Goal: Task Accomplishment & Management: Manage account settings

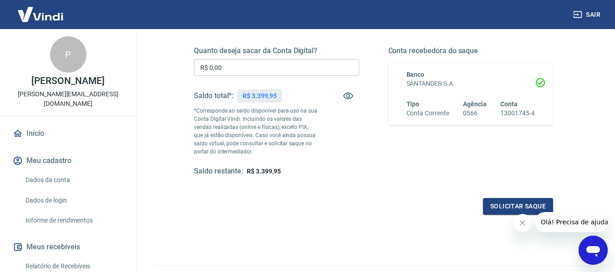
scroll to position [91, 0]
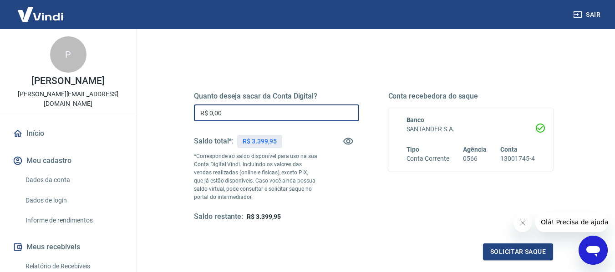
click at [231, 114] on input "R$ 0,00" at bounding box center [276, 113] width 165 height 17
type input "R$ 3.399,95"
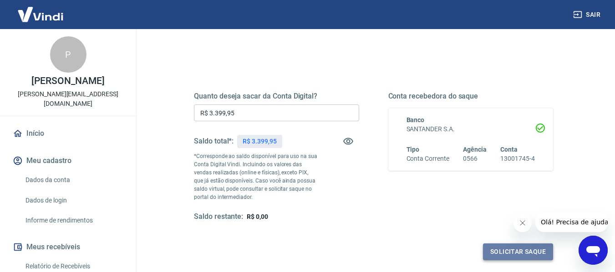
click at [523, 249] on button "Solicitar saque" at bounding box center [518, 252] width 70 height 17
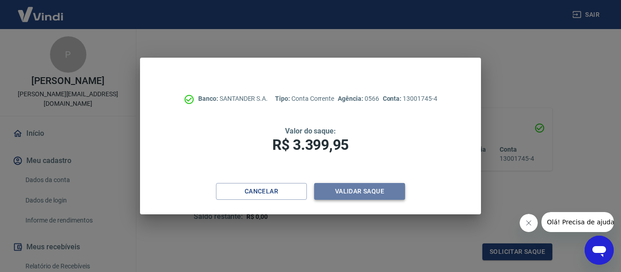
click at [359, 189] on button "Validar saque" at bounding box center [359, 191] width 91 height 17
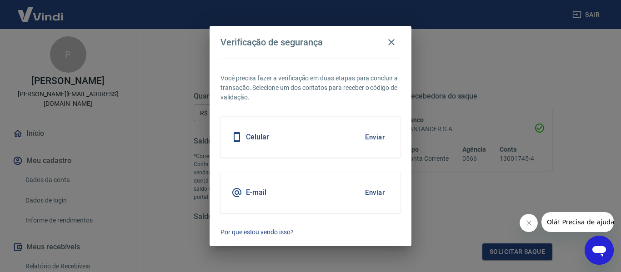
click at [363, 131] on button "Enviar" at bounding box center [375, 137] width 30 height 19
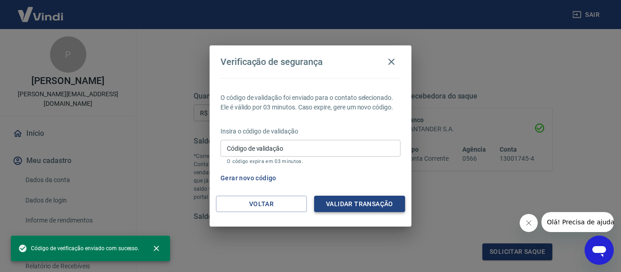
click at [375, 201] on button "Validar transação" at bounding box center [359, 204] width 91 height 17
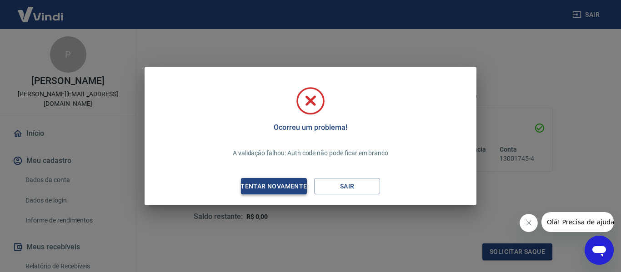
click at [282, 184] on div "Tentar novamente" at bounding box center [274, 186] width 88 height 11
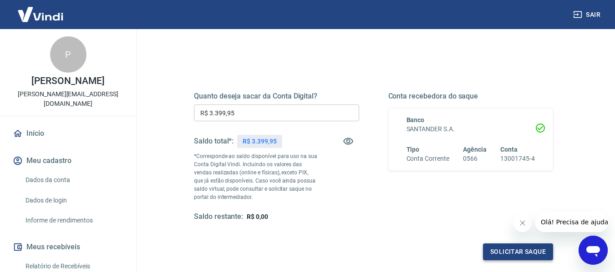
click at [515, 250] on button "Solicitar saque" at bounding box center [518, 252] width 70 height 17
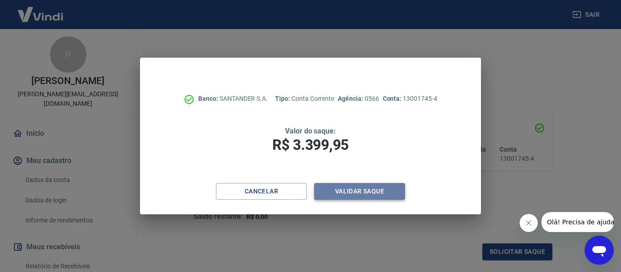
click at [374, 190] on button "Validar saque" at bounding box center [359, 191] width 91 height 17
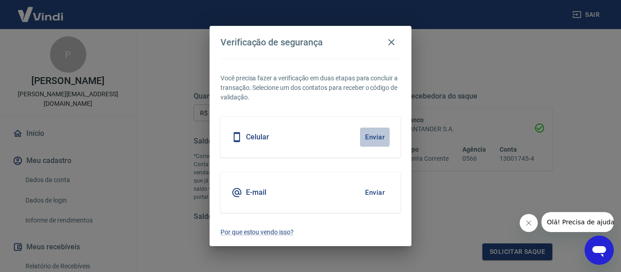
click at [372, 136] on button "Enviar" at bounding box center [375, 137] width 30 height 19
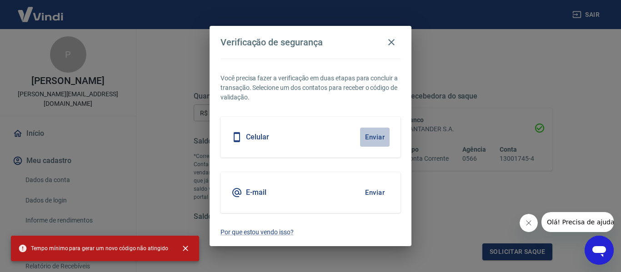
click at [372, 136] on button "Enviar" at bounding box center [375, 137] width 30 height 19
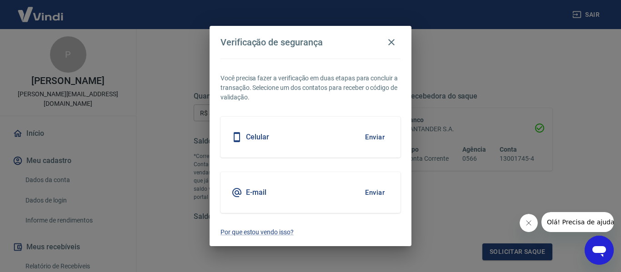
click at [372, 136] on button "Enviar" at bounding box center [375, 137] width 30 height 19
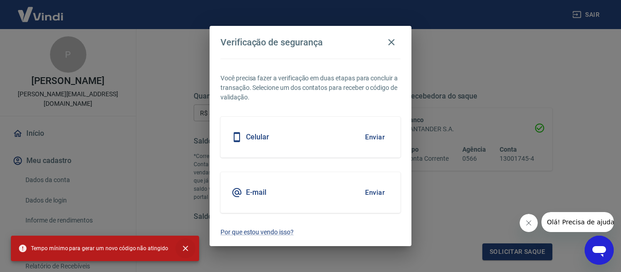
click at [182, 247] on icon "close" at bounding box center [185, 248] width 9 height 9
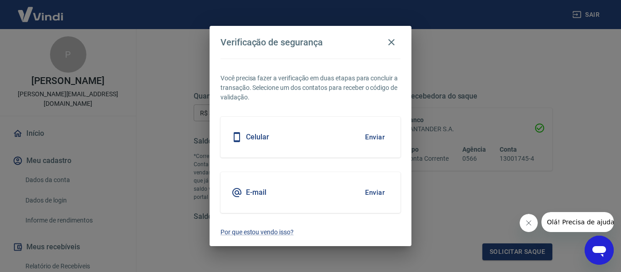
click at [370, 134] on button "Enviar" at bounding box center [375, 137] width 30 height 19
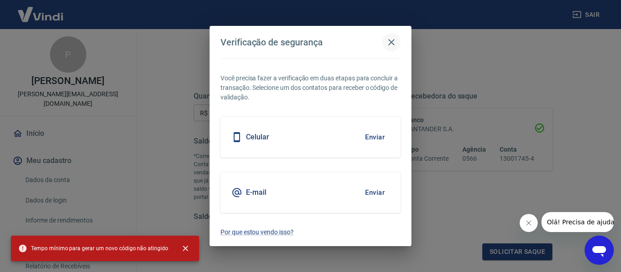
click at [392, 41] on icon "button" at bounding box center [391, 42] width 11 height 11
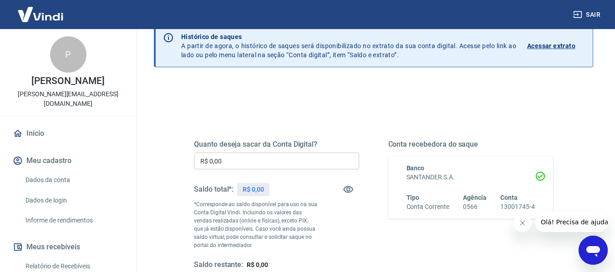
scroll to position [136, 0]
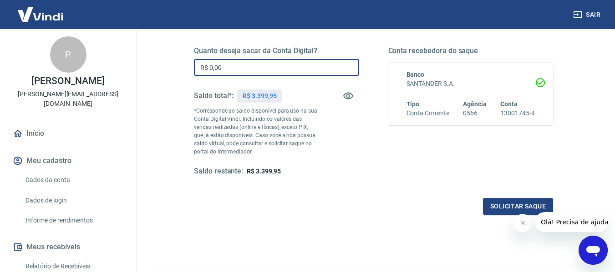
click at [223, 65] on input "R$ 0,00" at bounding box center [276, 67] width 165 height 17
type input "R$ 3.399,95"
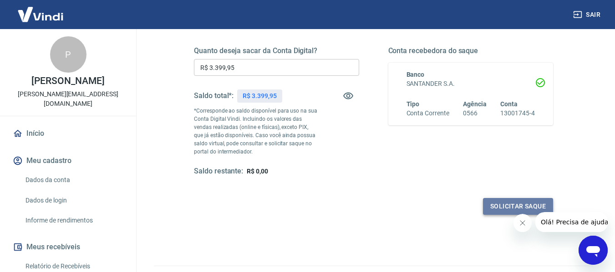
click at [525, 207] on button "Solicitar saque" at bounding box center [518, 206] width 70 height 17
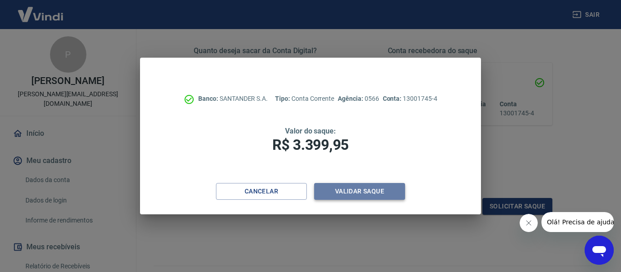
click at [362, 191] on button "Validar saque" at bounding box center [359, 191] width 91 height 17
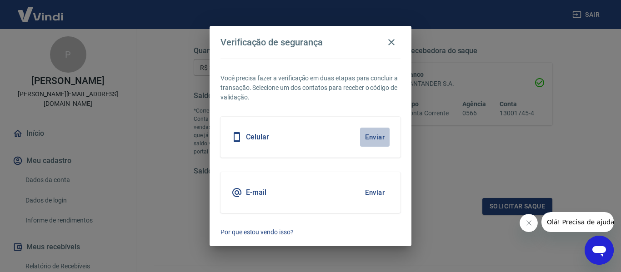
click at [372, 135] on button "Enviar" at bounding box center [375, 137] width 30 height 19
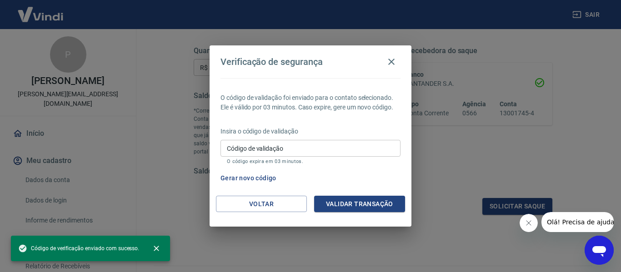
click at [303, 141] on input "Código de validação" at bounding box center [311, 148] width 180 height 17
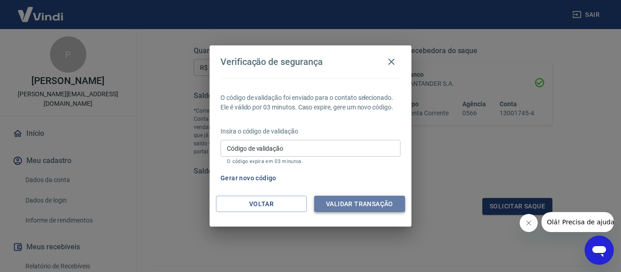
click at [369, 203] on button "Validar transação" at bounding box center [359, 204] width 91 height 17
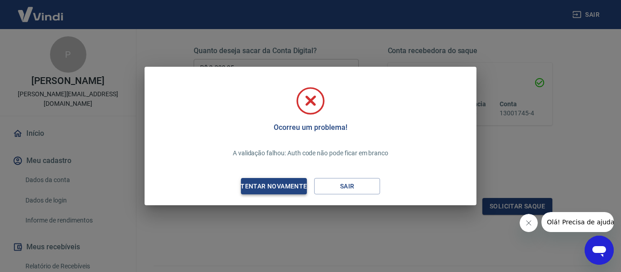
click at [287, 183] on div "Tentar novamente" at bounding box center [274, 186] width 88 height 11
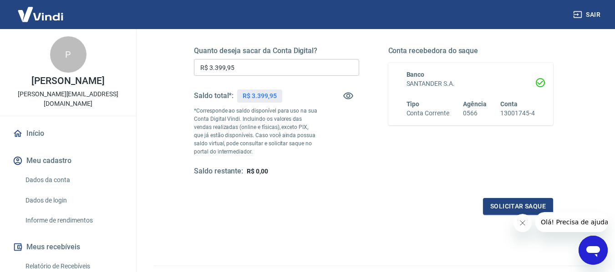
click at [525, 224] on icon "Fechar mensagem da empresa" at bounding box center [521, 223] width 7 height 7
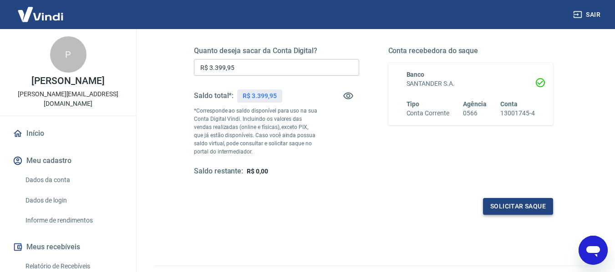
click at [525, 205] on button "Solicitar saque" at bounding box center [518, 206] width 70 height 17
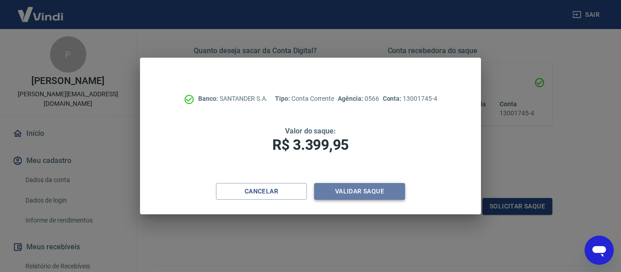
click at [355, 190] on button "Validar saque" at bounding box center [359, 191] width 91 height 17
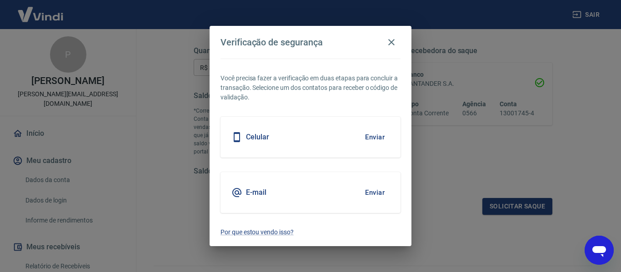
click at [378, 136] on button "Enviar" at bounding box center [375, 137] width 30 height 19
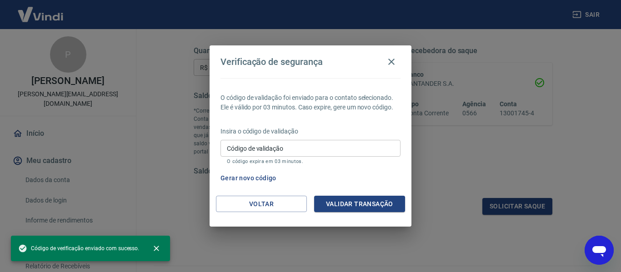
click at [297, 147] on input "Código de validação" at bounding box center [311, 148] width 180 height 17
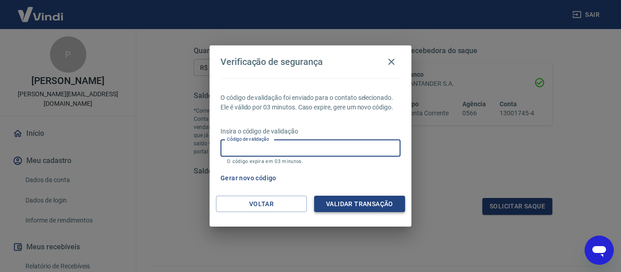
click at [363, 201] on button "Validar transação" at bounding box center [359, 204] width 91 height 17
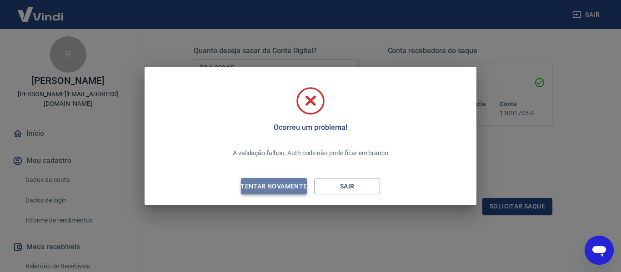
click at [284, 185] on div "Tentar novamente" at bounding box center [274, 186] width 88 height 11
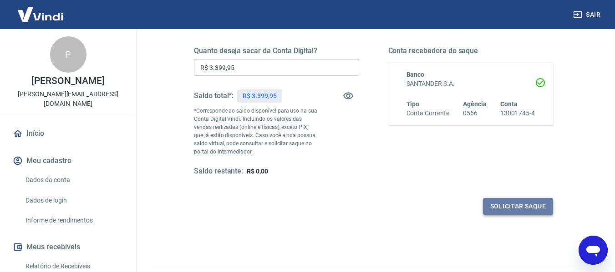
click at [530, 203] on button "Solicitar saque" at bounding box center [518, 206] width 70 height 17
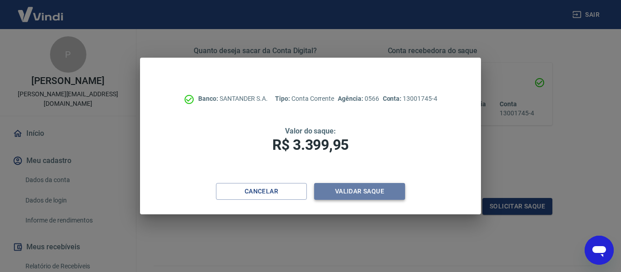
click at [358, 190] on button "Validar saque" at bounding box center [359, 191] width 91 height 17
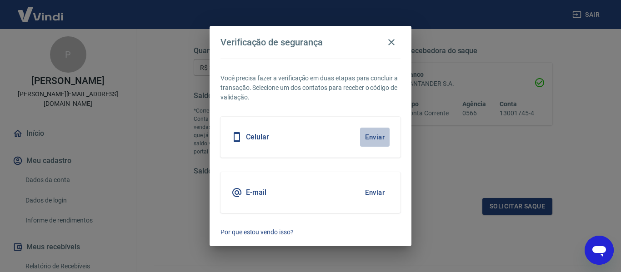
click at [376, 136] on button "Enviar" at bounding box center [375, 137] width 30 height 19
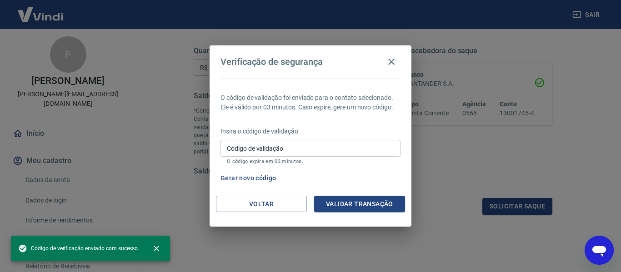
click at [291, 148] on input "Código de validação" at bounding box center [311, 148] width 180 height 17
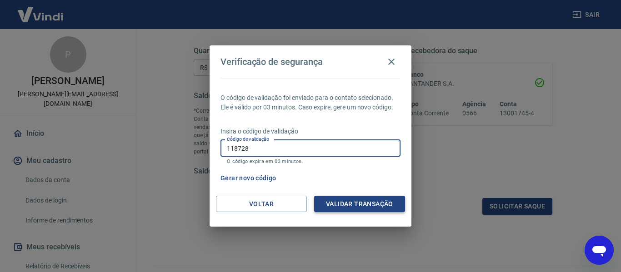
type input "118728"
click at [349, 201] on button "Validar transação" at bounding box center [359, 204] width 91 height 17
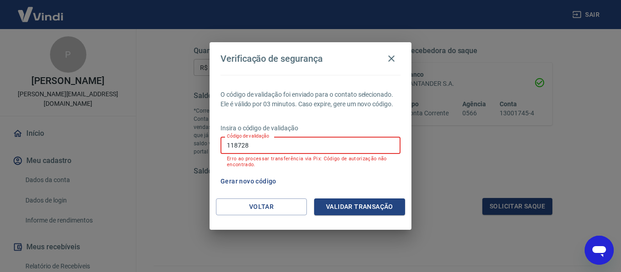
click at [264, 141] on input "118728" at bounding box center [311, 145] width 180 height 17
click at [262, 206] on button "Voltar" at bounding box center [261, 207] width 91 height 17
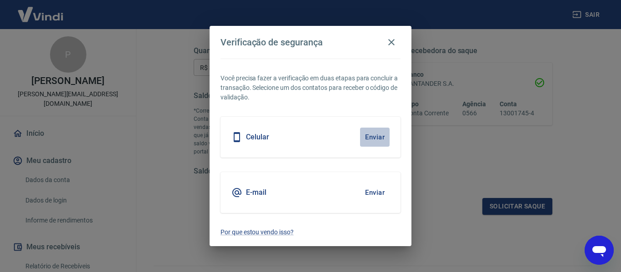
click at [375, 137] on button "Enviar" at bounding box center [375, 137] width 30 height 19
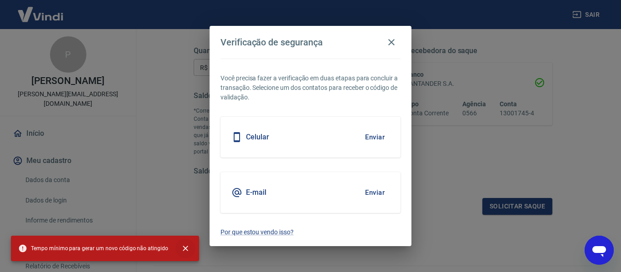
click at [181, 246] on icon "close" at bounding box center [185, 248] width 9 height 9
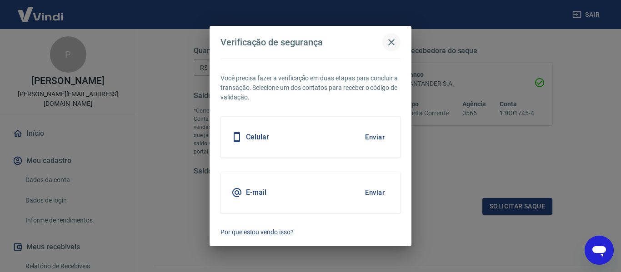
click at [389, 41] on icon "button" at bounding box center [391, 42] width 11 height 11
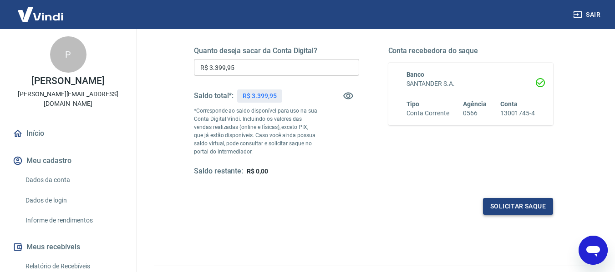
click at [509, 207] on button "Solicitar saque" at bounding box center [518, 206] width 70 height 17
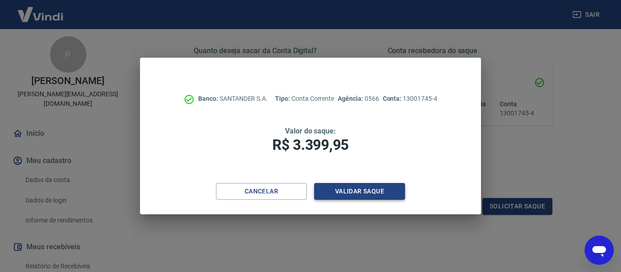
click at [355, 189] on button "Validar saque" at bounding box center [359, 191] width 91 height 17
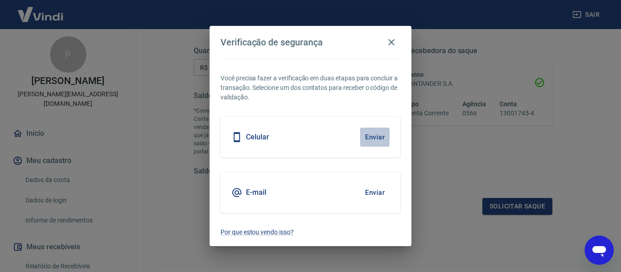
click at [384, 136] on button "Enviar" at bounding box center [375, 137] width 30 height 19
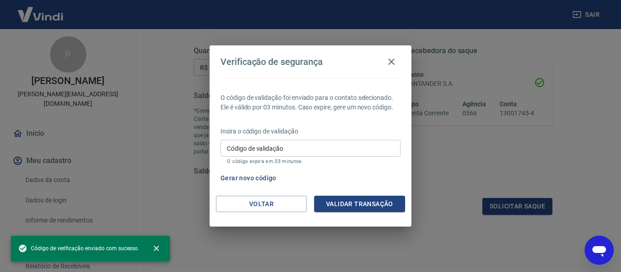
click at [287, 148] on input "Código de validação" at bounding box center [311, 148] width 180 height 17
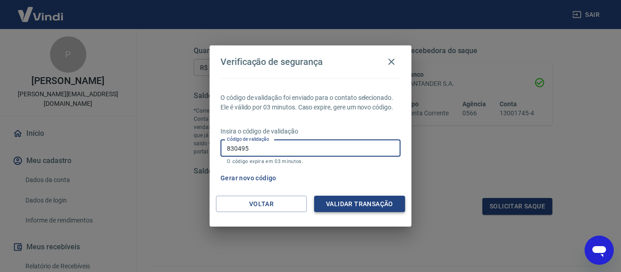
type input "830495"
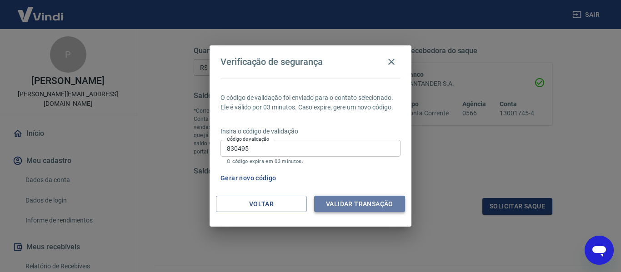
click at [349, 202] on button "Validar transação" at bounding box center [359, 204] width 91 height 17
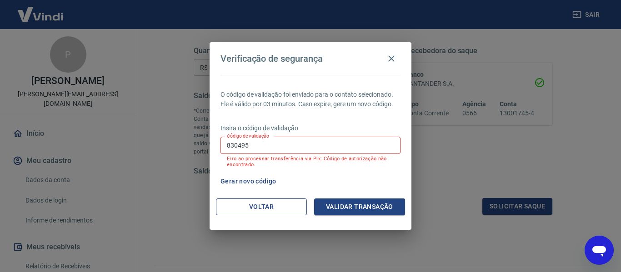
click at [274, 208] on button "Voltar" at bounding box center [261, 207] width 91 height 17
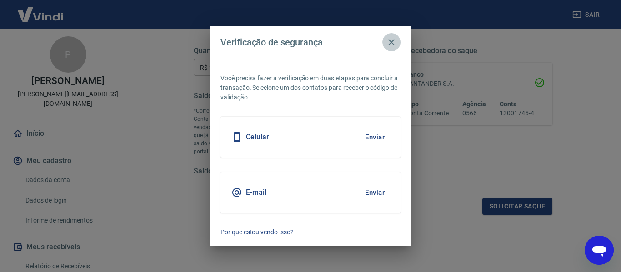
click at [390, 41] on icon "button" at bounding box center [391, 42] width 6 height 6
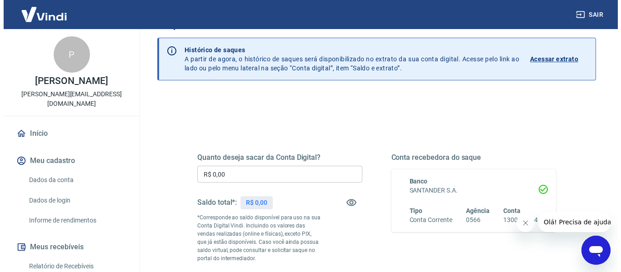
scroll to position [91, 0]
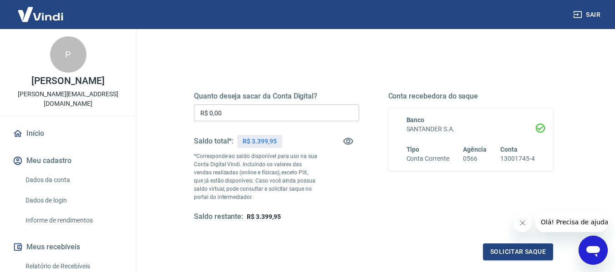
click at [232, 110] on input "R$ 0,00" at bounding box center [276, 113] width 165 height 17
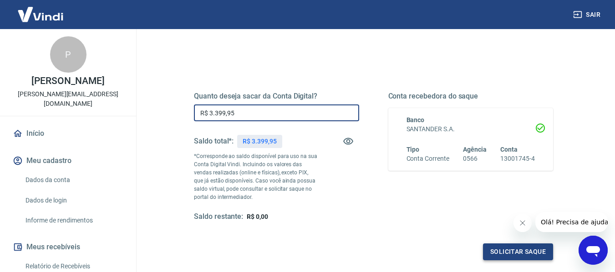
type input "R$ 3.399,95"
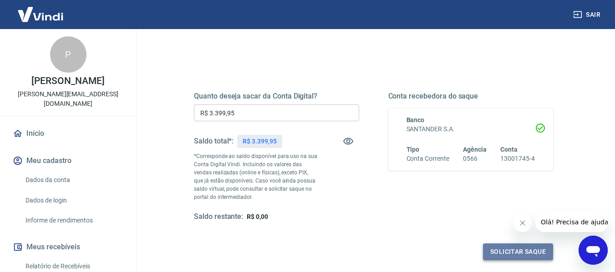
click at [526, 251] on button "Solicitar saque" at bounding box center [518, 252] width 70 height 17
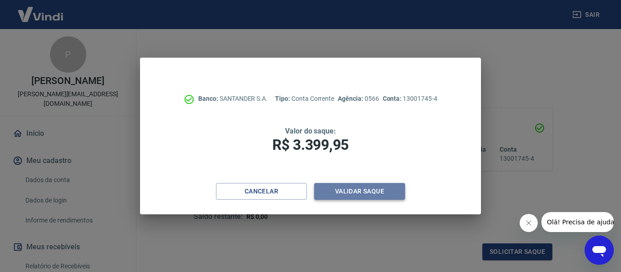
click at [360, 191] on button "Validar saque" at bounding box center [359, 191] width 91 height 17
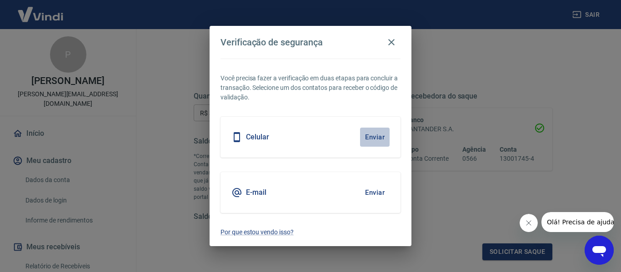
click at [381, 136] on button "Enviar" at bounding box center [375, 137] width 30 height 19
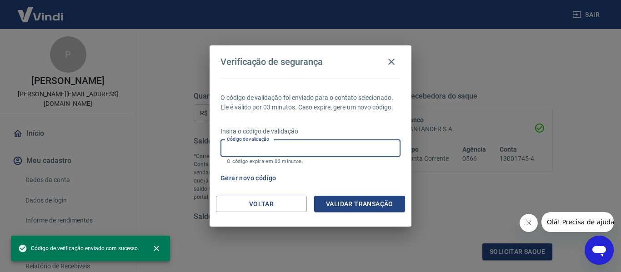
click at [290, 149] on input "Código de validação" at bounding box center [311, 148] width 180 height 17
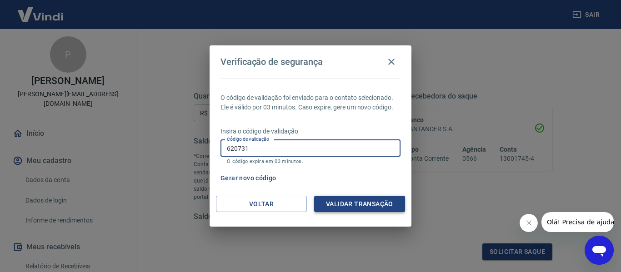
type input "620731"
click at [361, 203] on button "Validar transação" at bounding box center [359, 204] width 91 height 17
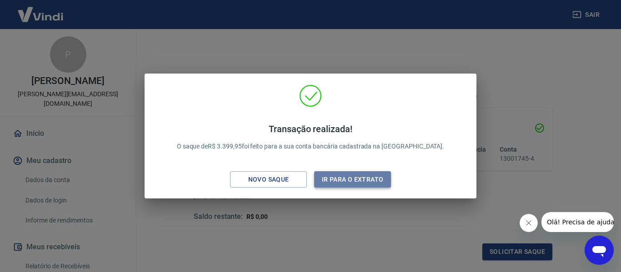
click at [362, 173] on button "Ir para o extrato" at bounding box center [352, 180] width 77 height 17
